Goal: Check status

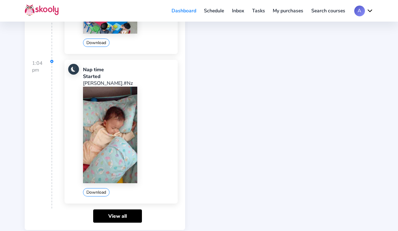
scroll to position [203, 0]
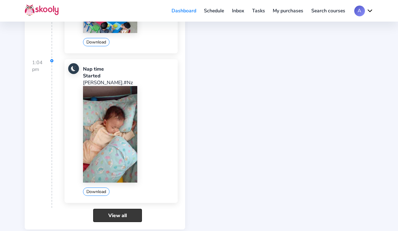
click at [107, 216] on link "View all" at bounding box center [117, 215] width 49 height 13
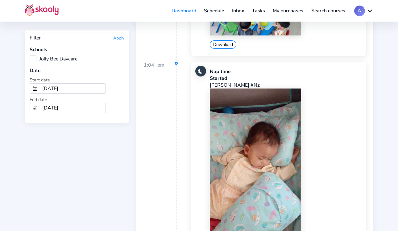
scroll to position [195, 0]
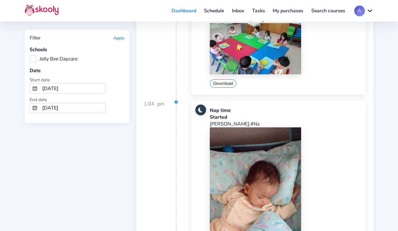
click at [33, 61] on label "Jolly Bee Daycare" at bounding box center [54, 59] width 48 height 7
click at [30, 56] on Daycare "Jolly Bee Daycare" at bounding box center [30, 56] width 0 height 0
click at [123, 39] on button "Apply" at bounding box center [118, 38] width 11 height 6
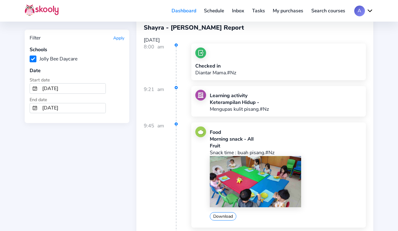
scroll to position [0, 0]
